Goal: Information Seeking & Learning: Learn about a topic

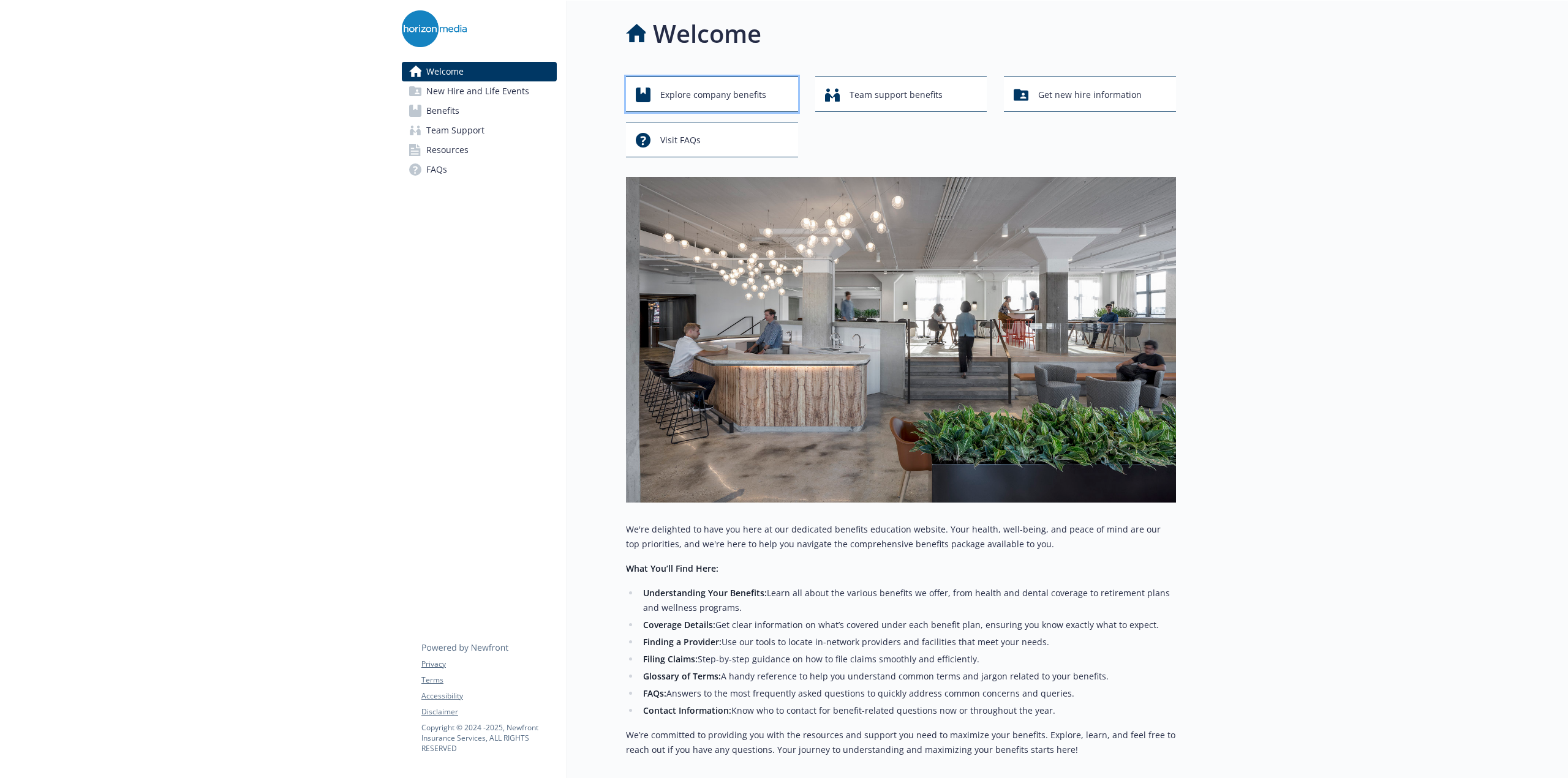
click at [688, 90] on span "Explore company benefits" at bounding box center [714, 94] width 106 height 23
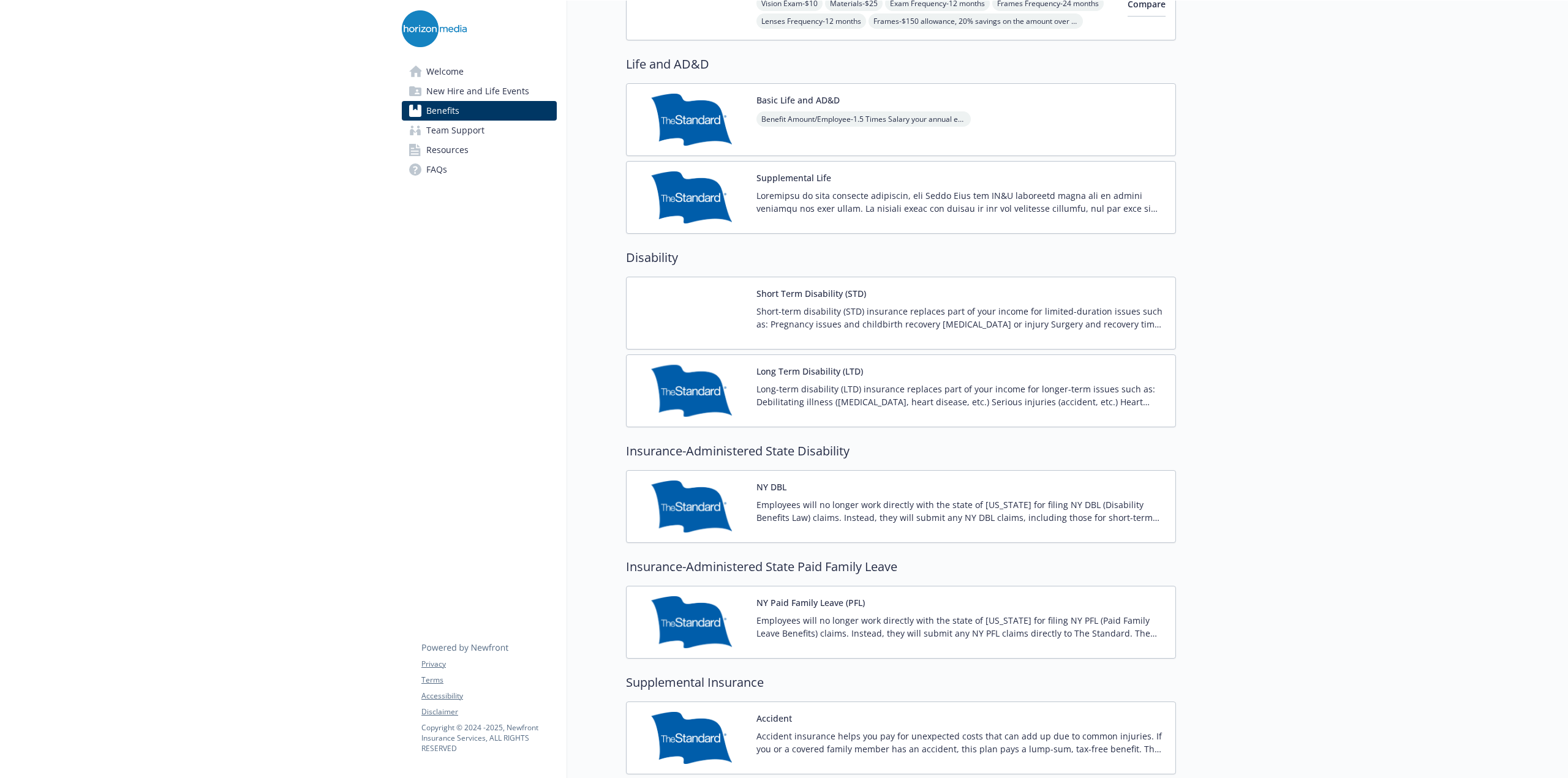
scroll to position [791, 0]
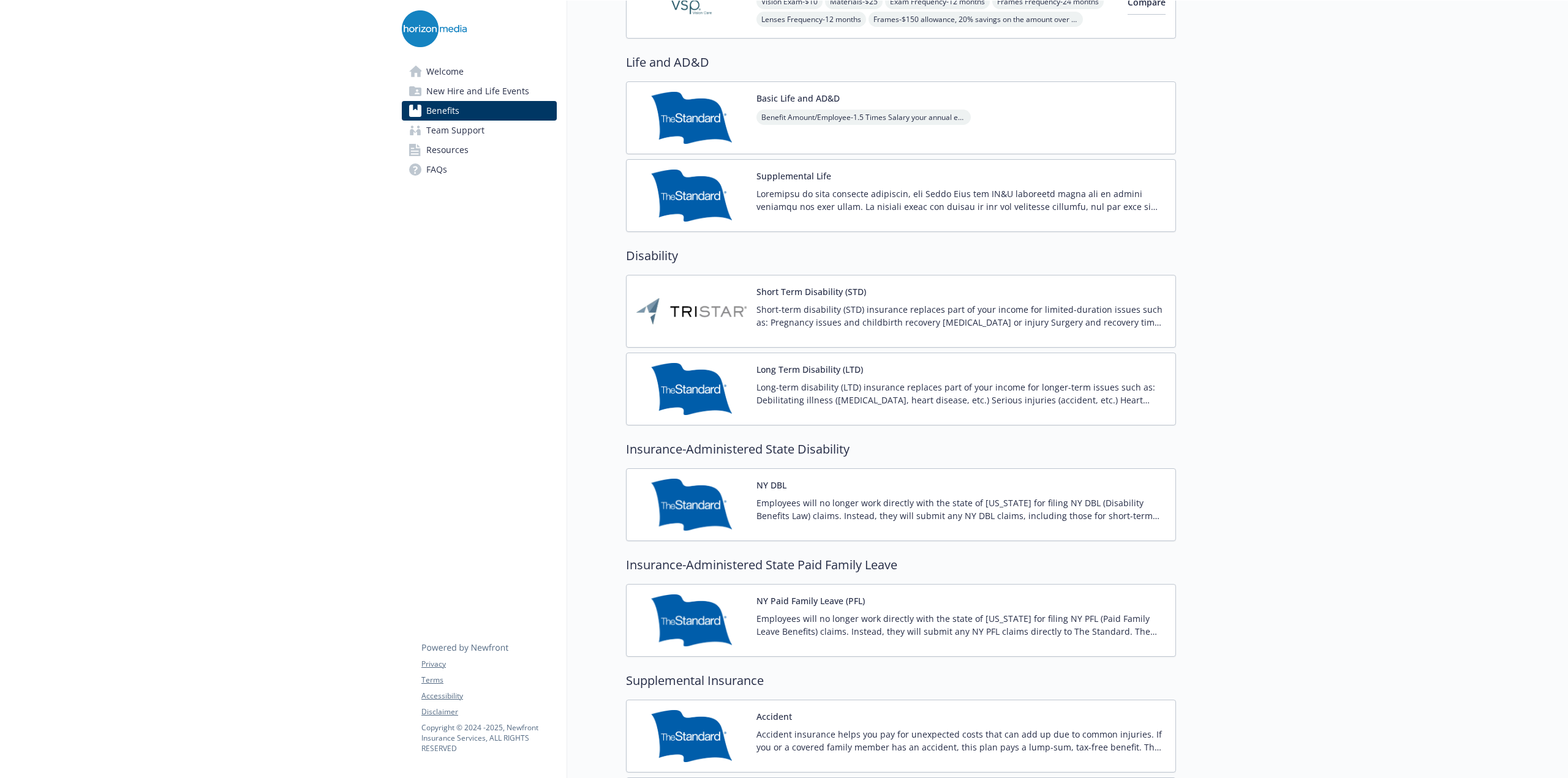
click at [783, 309] on p "Short-term disability (STD) insurance replaces part of your income for limited-…" at bounding box center [961, 315] width 409 height 26
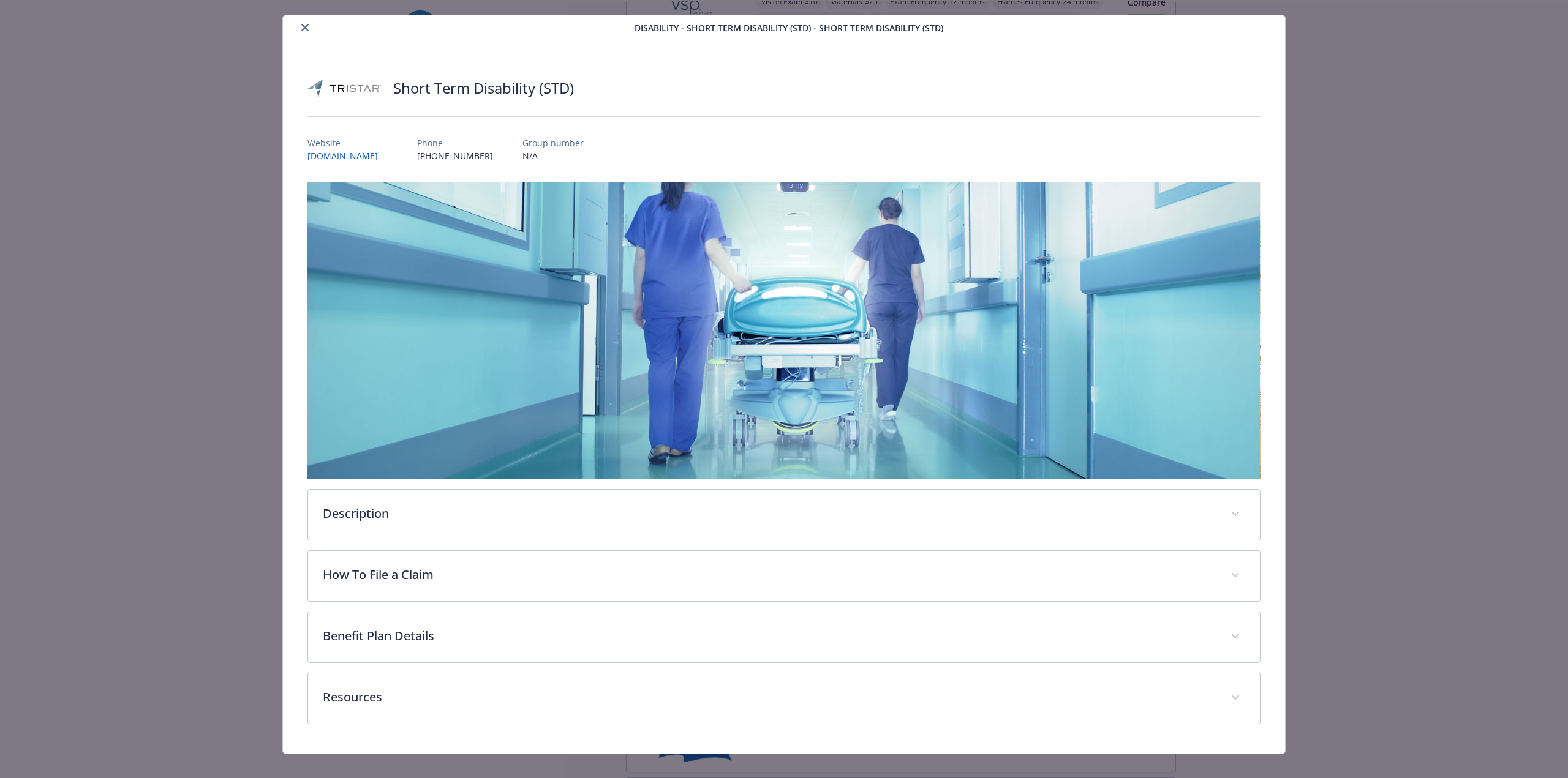
scroll to position [36, 0]
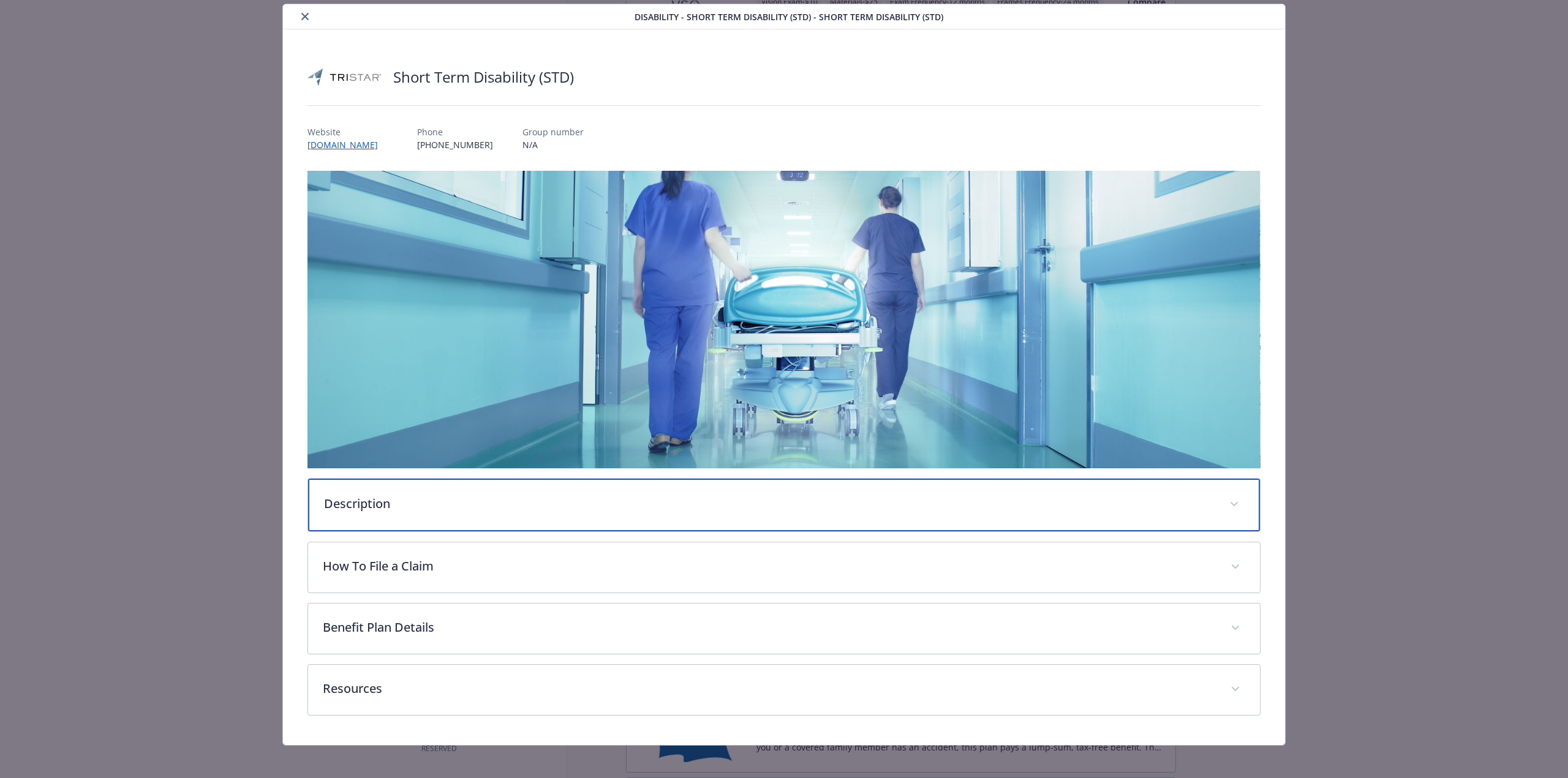
click at [388, 496] on p "Description" at bounding box center [770, 503] width 891 height 18
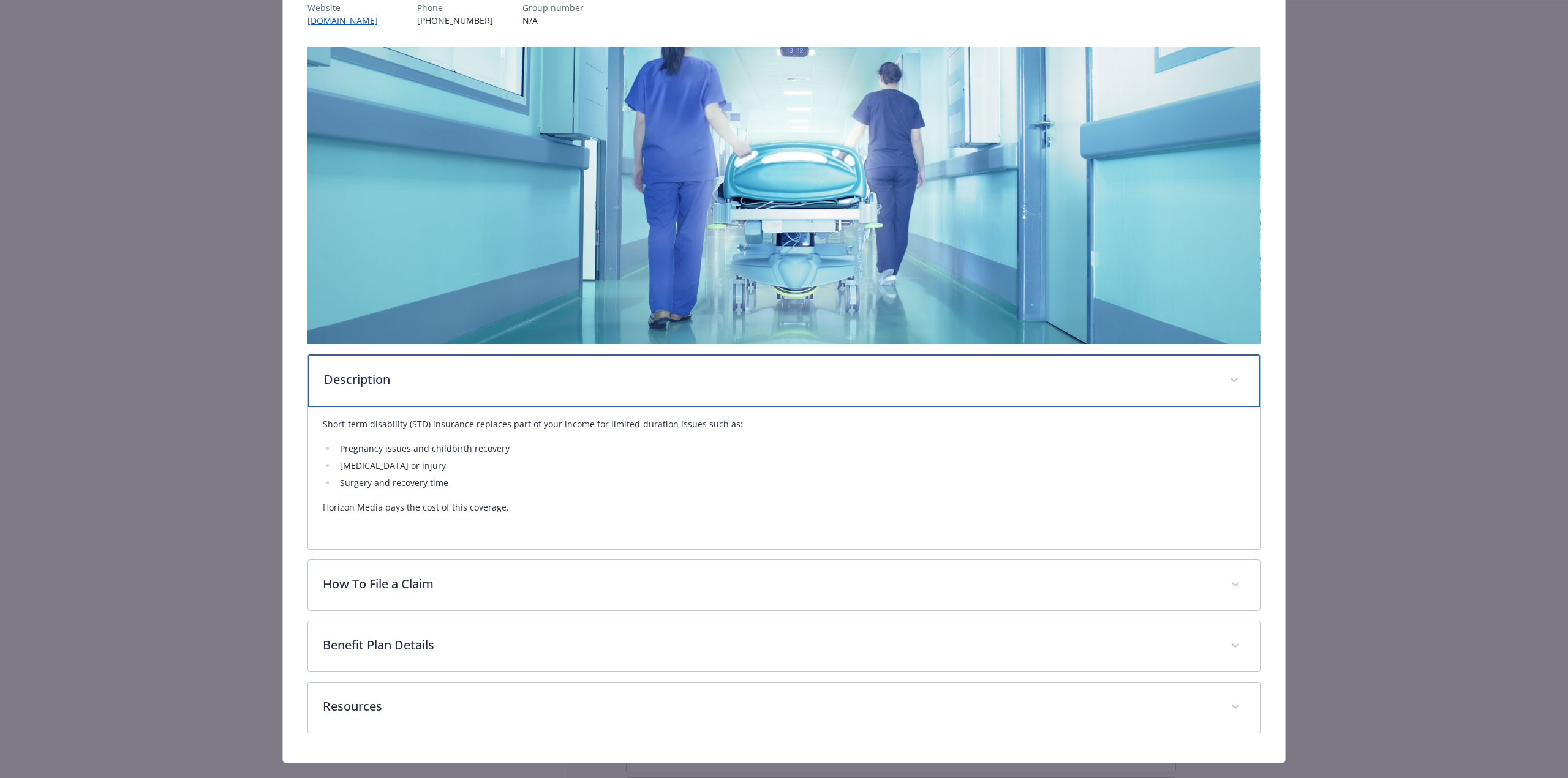
scroll to position [180, 0]
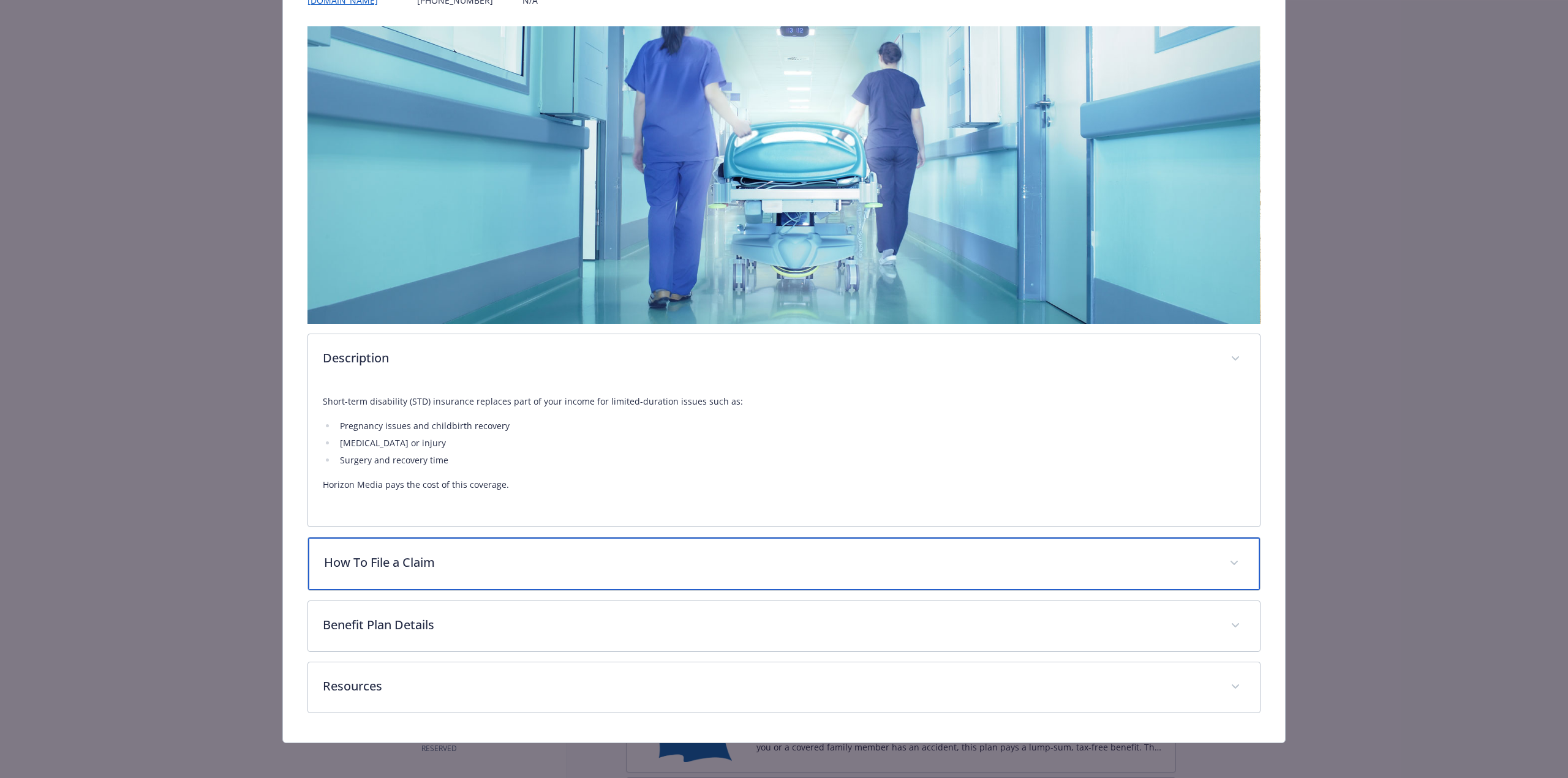
click at [402, 553] on p "How To File a Claim" at bounding box center [770, 562] width 891 height 18
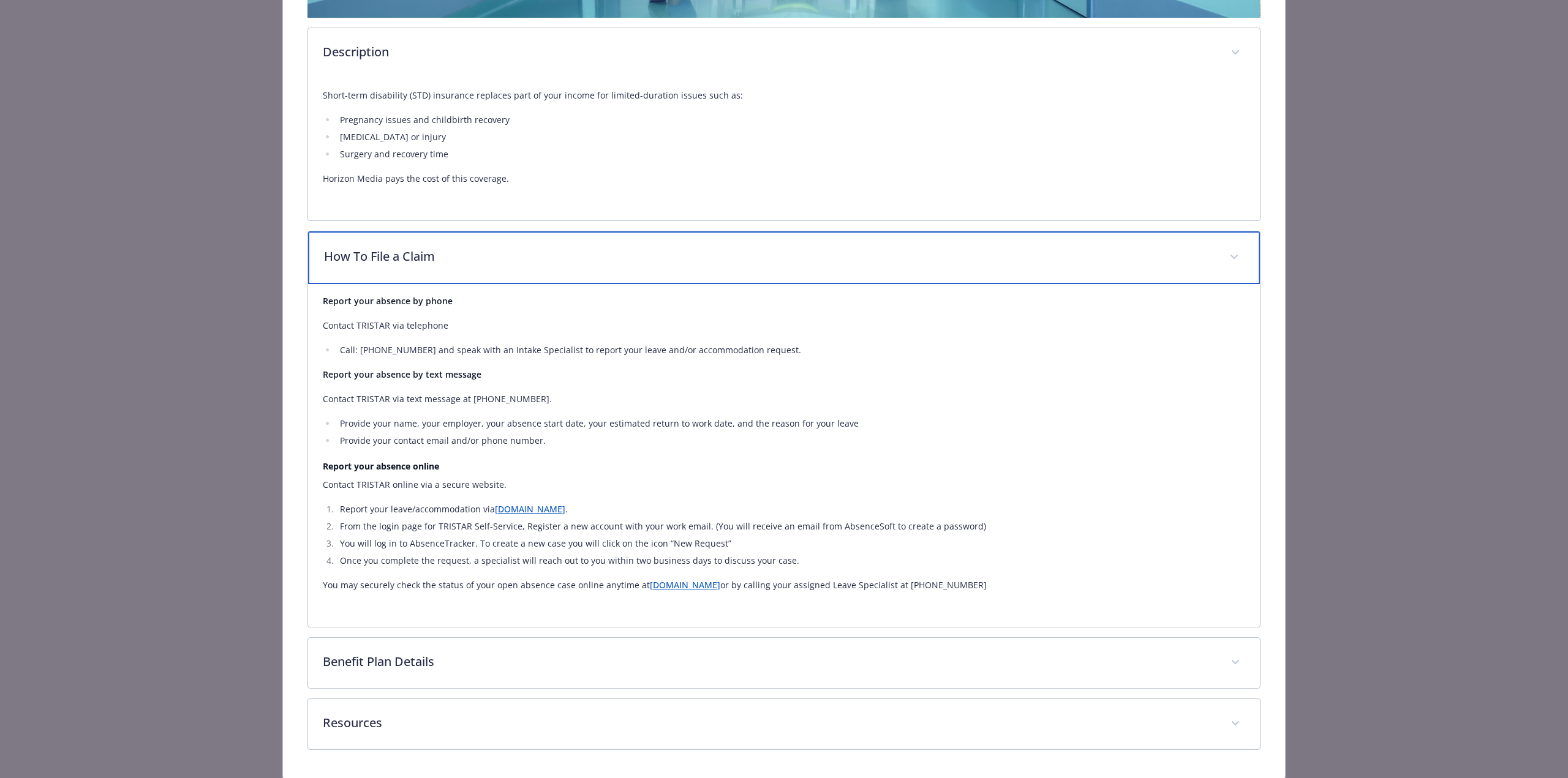
scroll to position [523, 0]
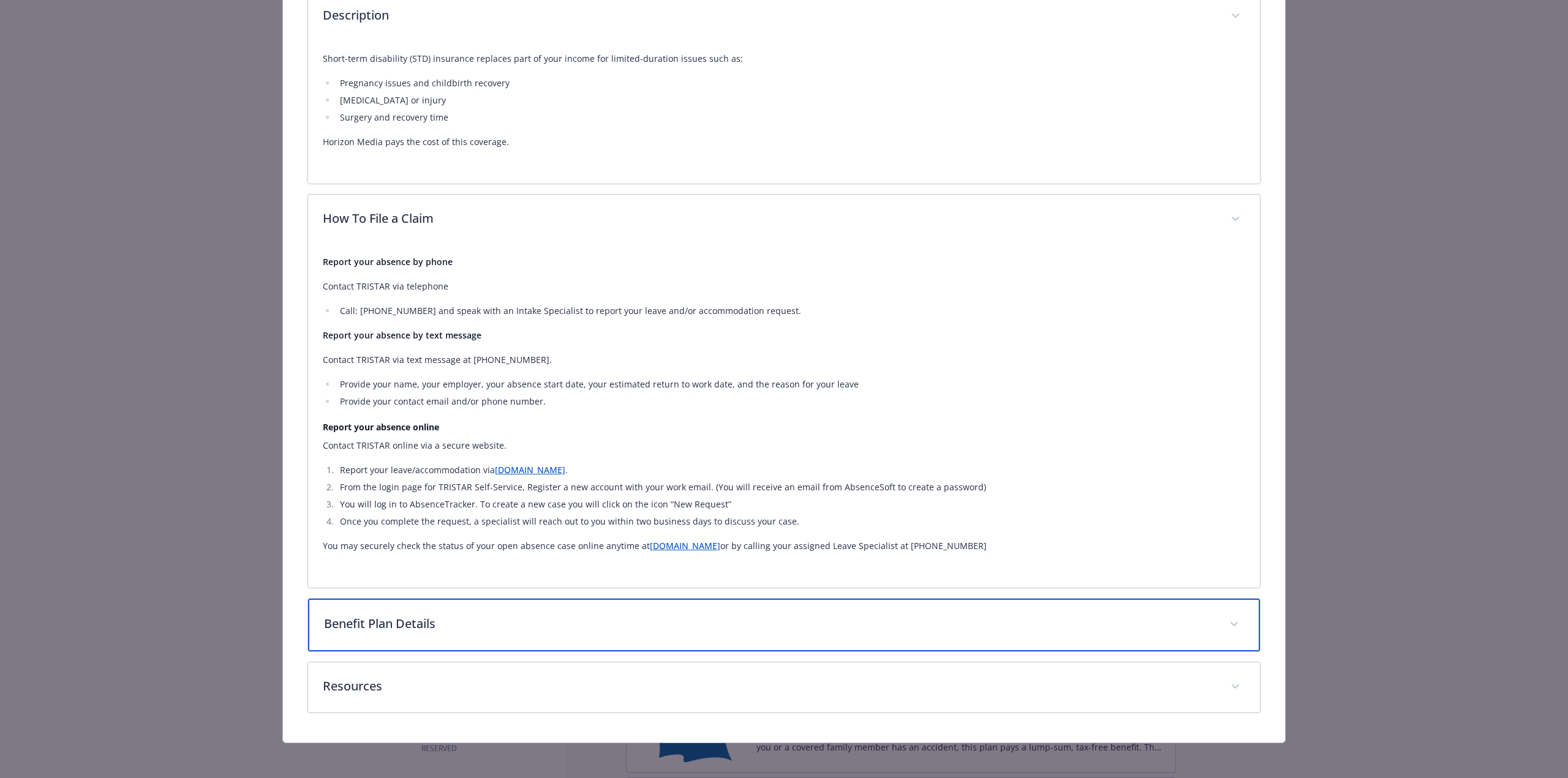
click at [422, 627] on p "Benefit Plan Details" at bounding box center [770, 624] width 891 height 18
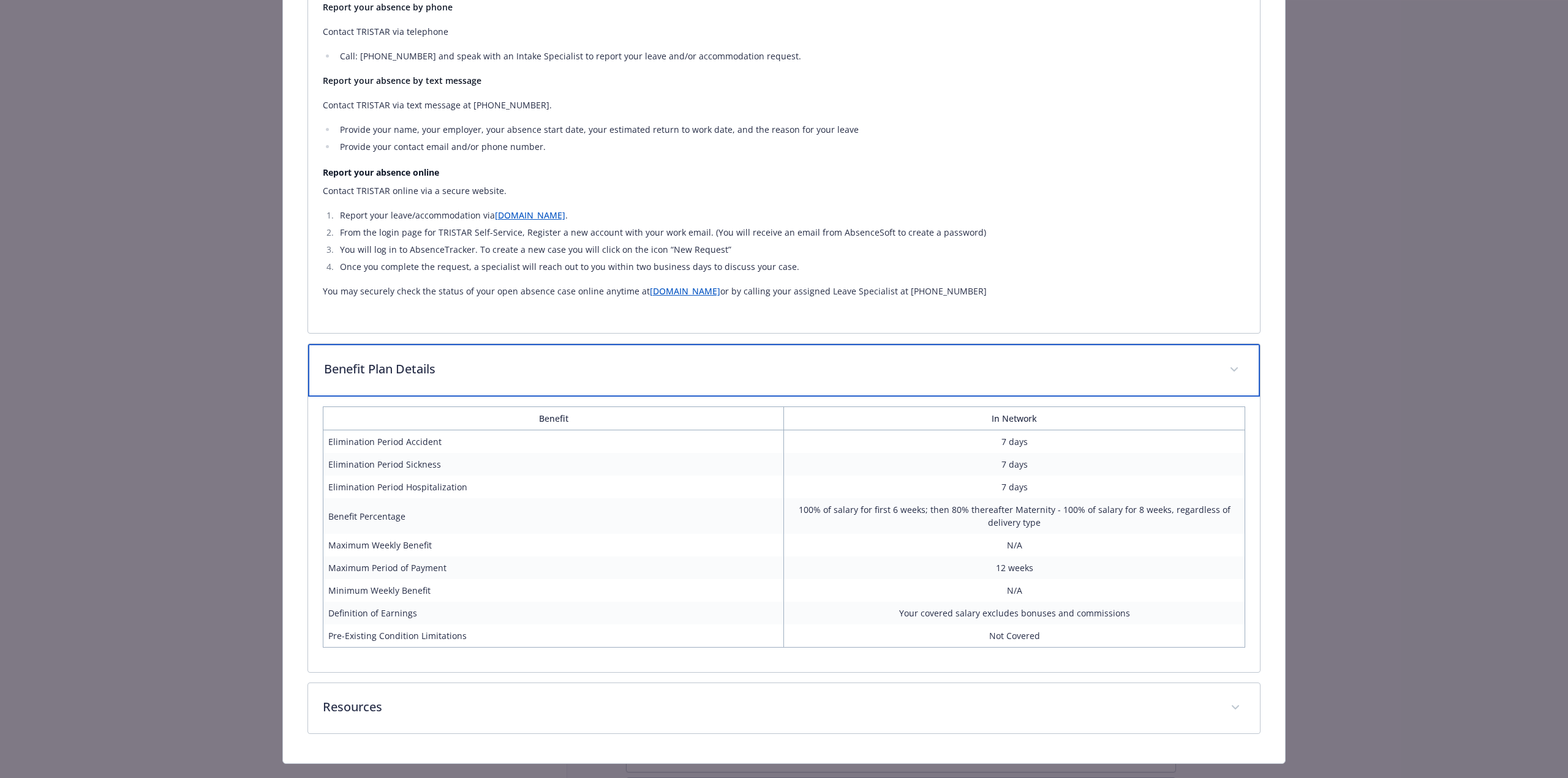
scroll to position [798, 0]
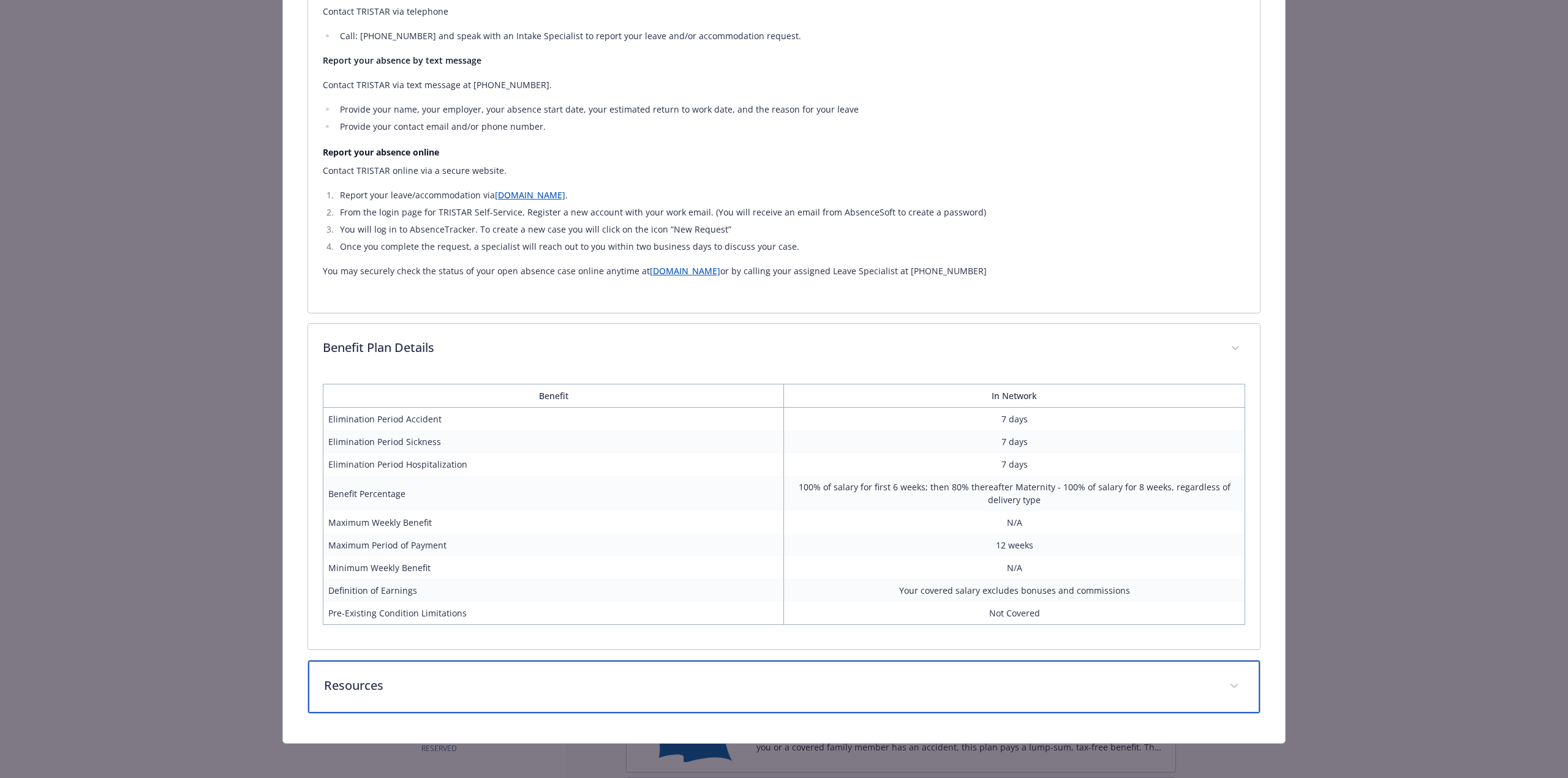
click at [531, 690] on p "Resources" at bounding box center [770, 685] width 891 height 18
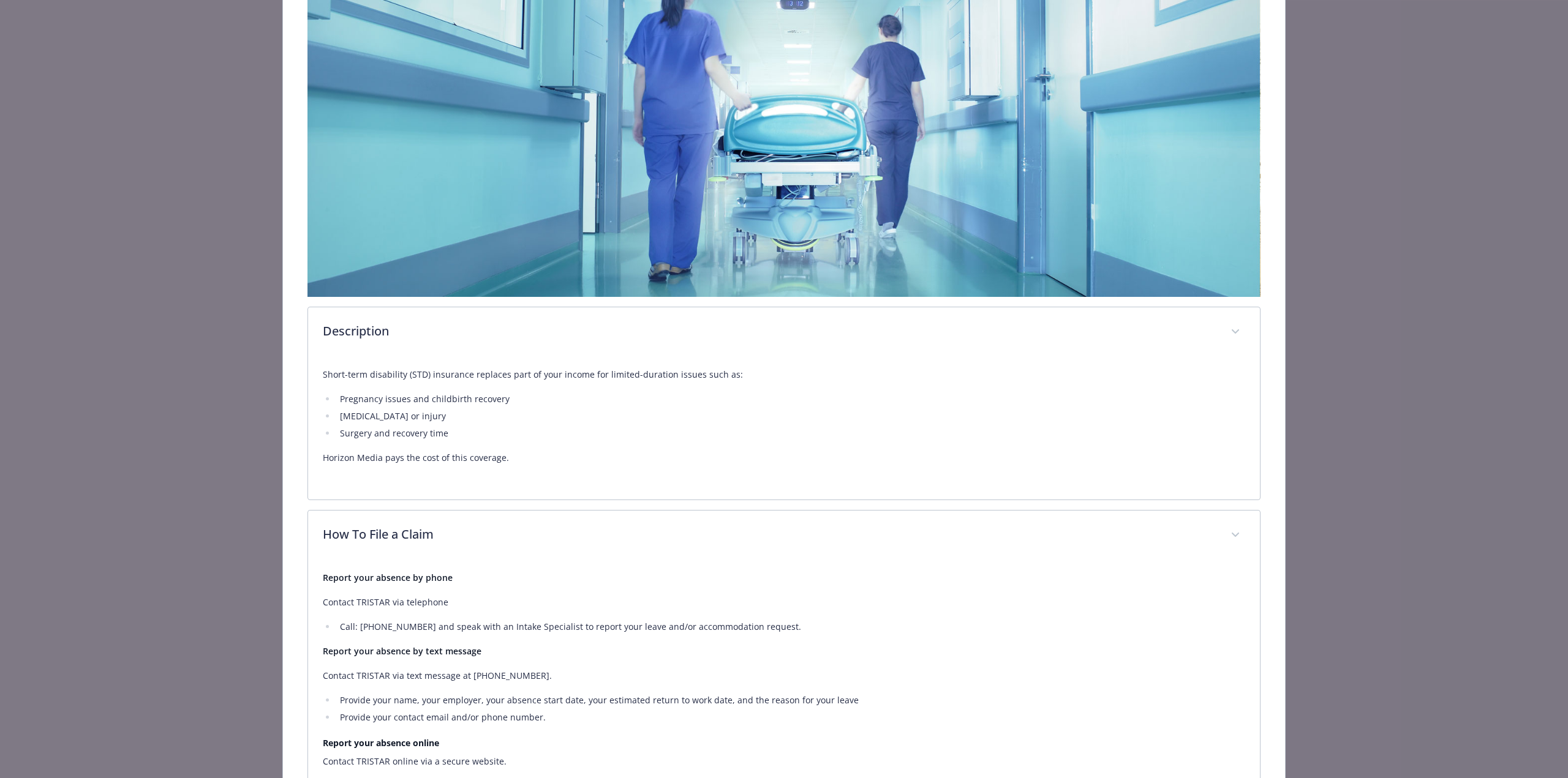
scroll to position [134, 0]
